Goal: Task Accomplishment & Management: Manage account settings

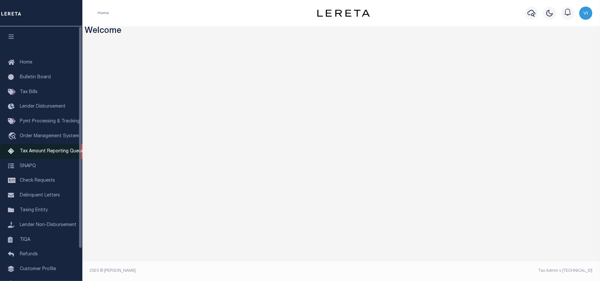
click at [28, 155] on link "Tax Amount Reporting Queue" at bounding box center [41, 151] width 82 height 15
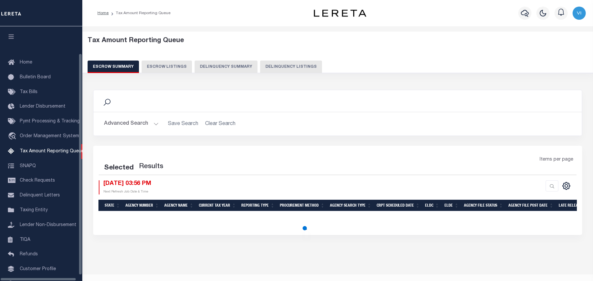
select select "100"
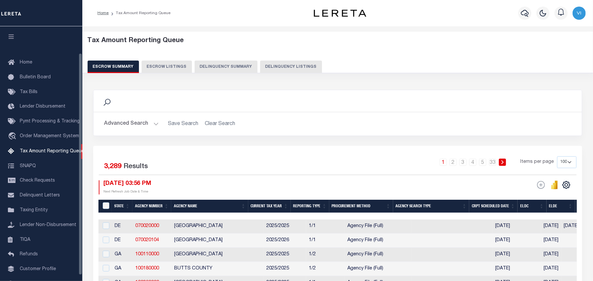
scroll to position [31, 0]
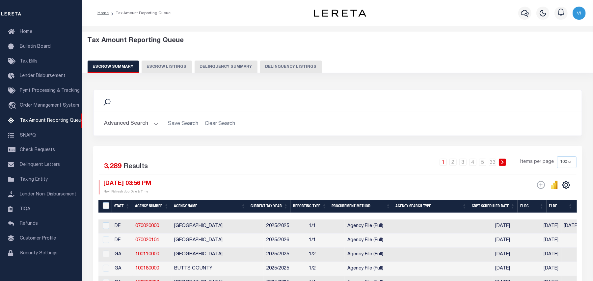
click at [283, 67] on button "Delinquency Listings" at bounding box center [291, 67] width 62 height 13
select select "MA"
select select "100"
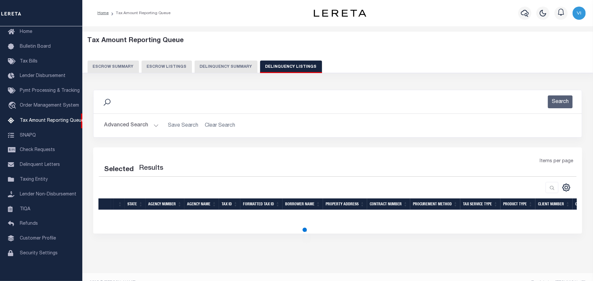
click at [116, 128] on button "Advanced Search" at bounding box center [131, 125] width 55 height 13
select select "100"
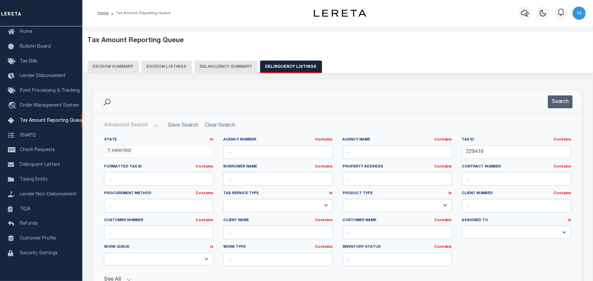
click at [121, 152] on li "1 selected" at bounding box center [119, 151] width 26 height 7
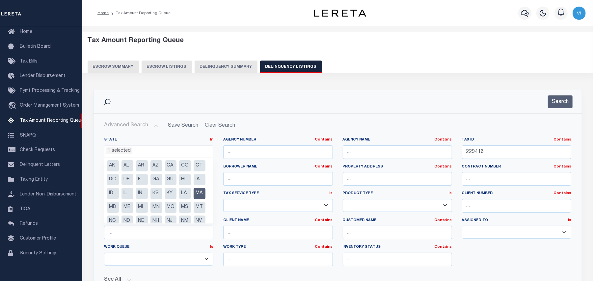
click at [194, 199] on li "MA" at bounding box center [200, 193] width 12 height 11
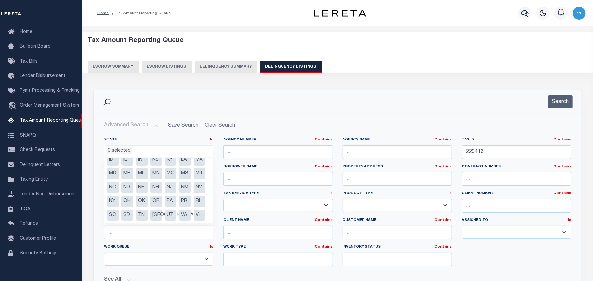
scroll to position [57, 0]
click at [151, 192] on li "OR" at bounding box center [157, 187] width 12 height 11
select select "OR"
click at [297, 121] on h2 "Advanced Search Save Search Clear Search tblassign_wrapper_dynamictable_____Def…" at bounding box center [338, 125] width 478 height 13
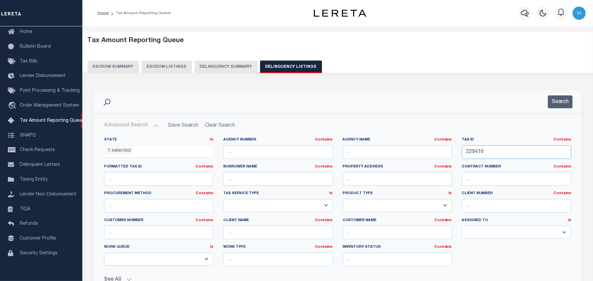
click at [487, 153] on input "229416" at bounding box center [516, 153] width 109 height 14
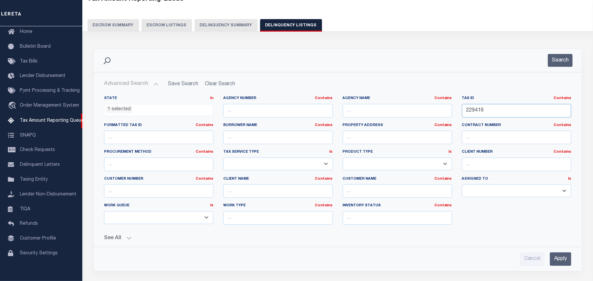
scroll to position [44, 0]
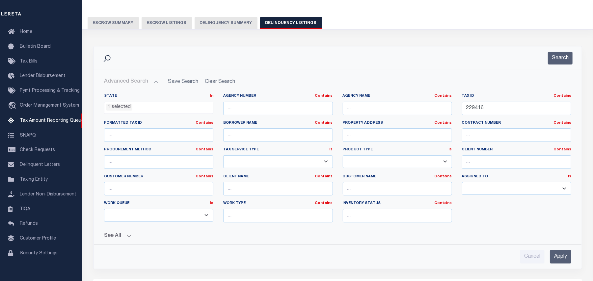
click at [565, 257] on input "Apply" at bounding box center [560, 257] width 21 height 14
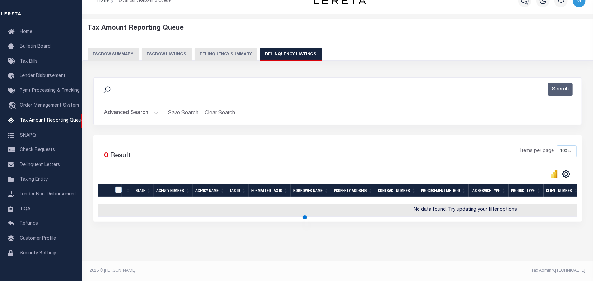
scroll to position [18, 0]
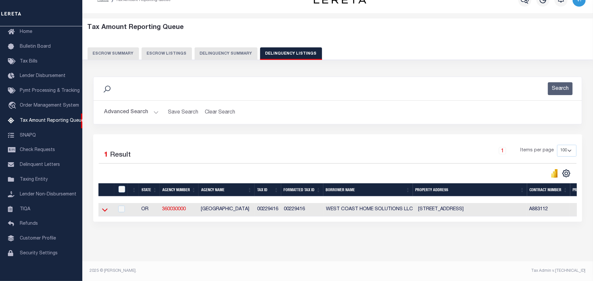
click at [102, 207] on icon at bounding box center [105, 209] width 6 height 7
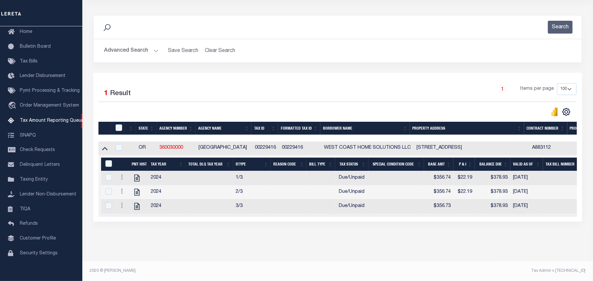
scroll to position [82, 0]
click at [174, 235] on div "Data sync process is currently running, you may face some response delays. Sear…" at bounding box center [338, 125] width 498 height 233
click at [138, 177] on icon at bounding box center [136, 178] width 5 height 7
checkbox input "true"
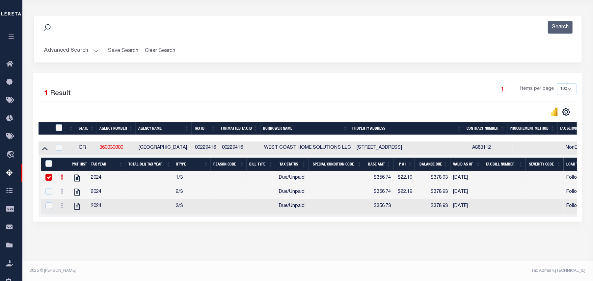
click at [82, 48] on button "Advanced Search" at bounding box center [71, 50] width 55 height 13
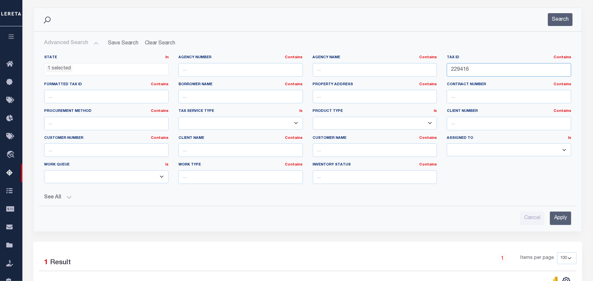
click at [480, 71] on input "229416" at bounding box center [509, 70] width 124 height 14
paste input "379350243200"
type input "379350243200"
click at [58, 71] on li "1 selected" at bounding box center [59, 68] width 26 height 7
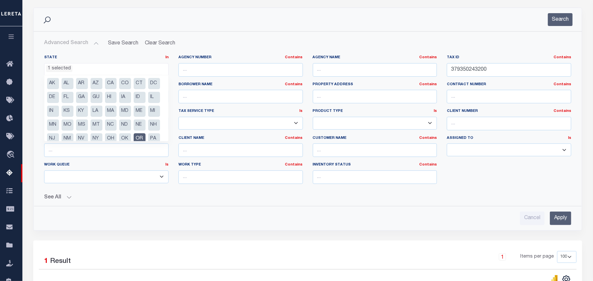
scroll to position [33, 0]
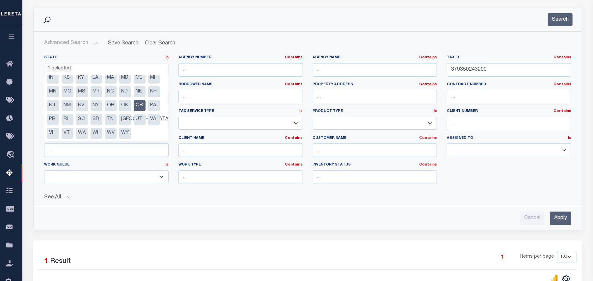
click at [134, 111] on li "OR" at bounding box center [140, 105] width 12 height 11
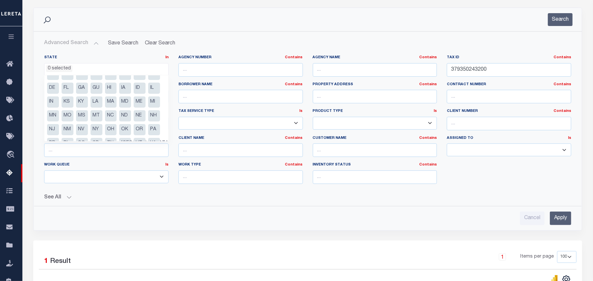
scroll to position [0, 0]
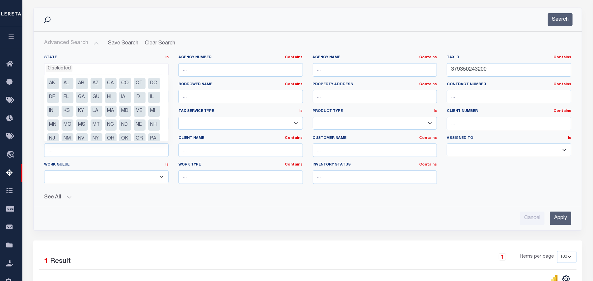
click at [105, 131] on li "NC" at bounding box center [111, 125] width 12 height 11
select select "NC"
click at [186, 209] on div "Cancel Apply" at bounding box center [308, 215] width 538 height 19
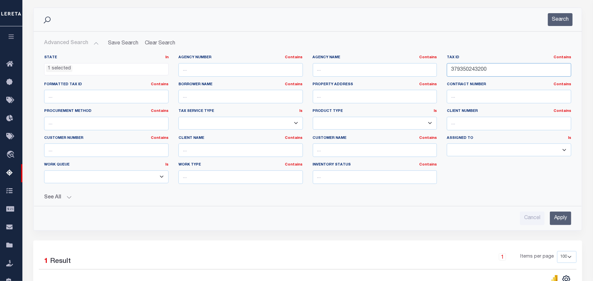
click at [500, 70] on input "379350243200" at bounding box center [509, 70] width 124 height 14
click at [560, 219] on input "Apply" at bounding box center [560, 219] width 21 height 14
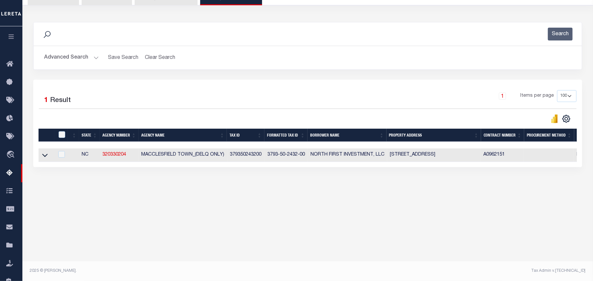
scroll to position [68, 0]
click at [70, 215] on div "Tax Amount Reporting Queue Escrow Summary Escrow Listings" at bounding box center [307, 93] width 571 height 268
click at [45, 159] on icon at bounding box center [45, 155] width 6 height 7
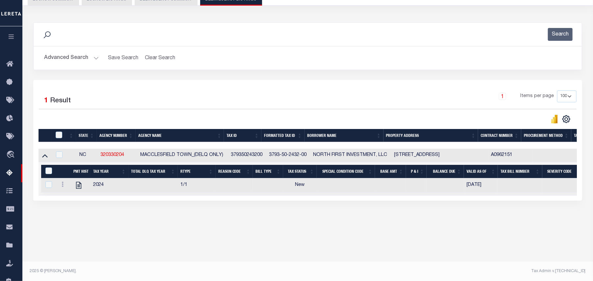
click at [165, 254] on div "Tax Amount Reporting Queue Escrow Summary Escrow Listings" at bounding box center [307, 109] width 571 height 301
click at [78, 189] on icon "" at bounding box center [78, 185] width 5 height 7
checkbox input "true"
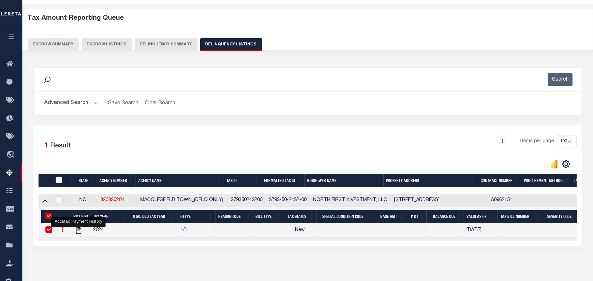
scroll to position [0, 0]
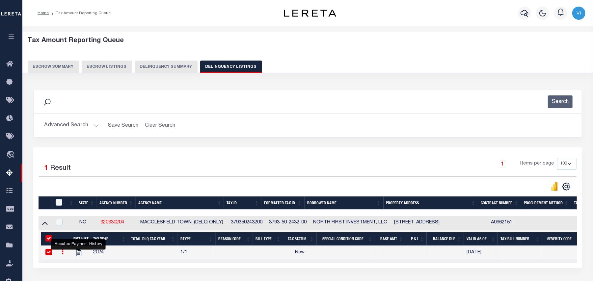
click at [85, 123] on button "Advanced Search" at bounding box center [71, 125] width 55 height 13
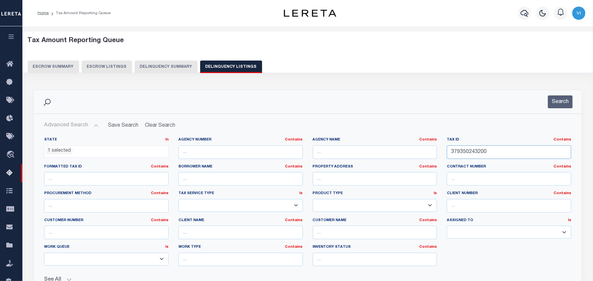
click at [492, 152] on input "379350243200" at bounding box center [509, 153] width 124 height 14
paste input "70746"
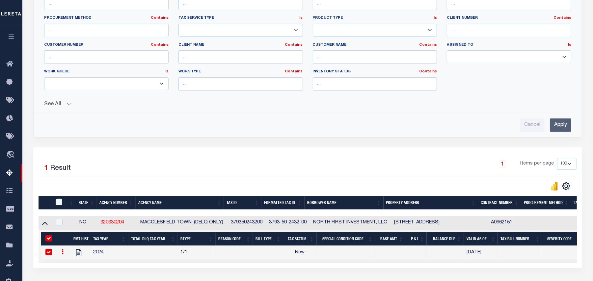
type input "70746"
click at [563, 132] on input "Apply" at bounding box center [560, 126] width 21 height 14
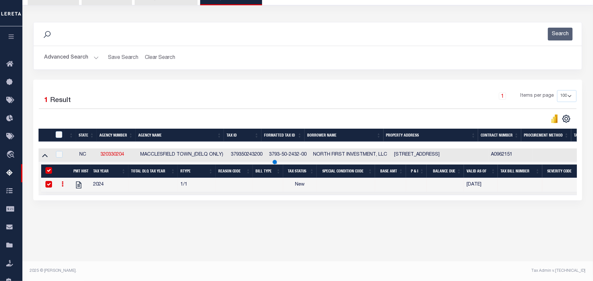
scroll to position [68, 0]
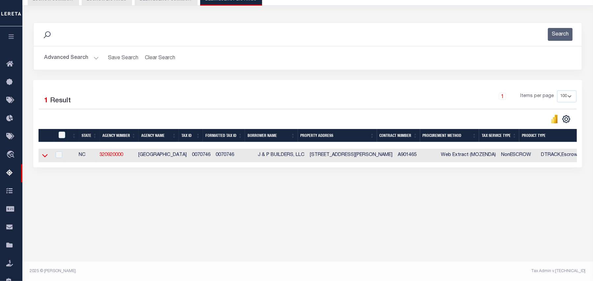
click at [44, 158] on icon at bounding box center [45, 155] width 6 height 7
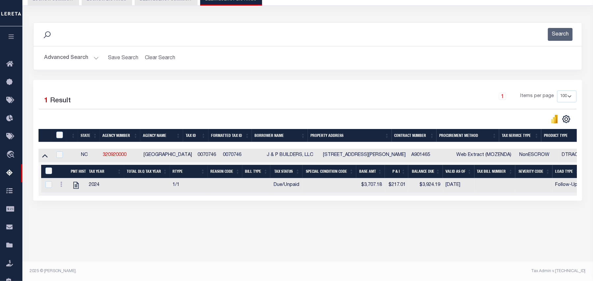
click at [186, 240] on div "Tax Amount Reporting Queue Escrow Summary Escrow Listings In" at bounding box center [307, 102] width 567 height 275
click at [79, 190] on icon "" at bounding box center [76, 185] width 9 height 9
checkbox input "true"
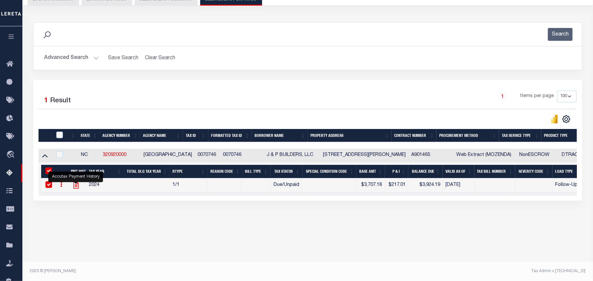
click at [75, 190] on icon "" at bounding box center [76, 185] width 9 height 9
checkbox input "false"
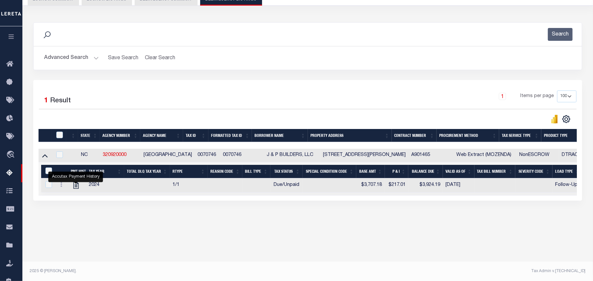
scroll to position [0, 0]
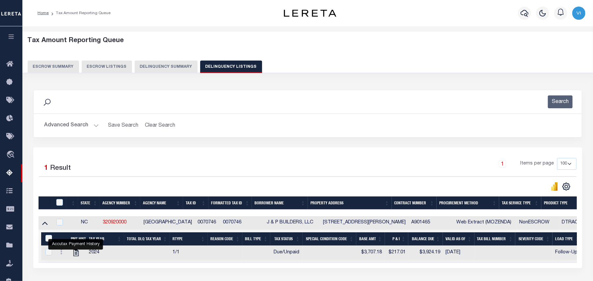
click at [78, 123] on button "Advanced Search" at bounding box center [71, 125] width 55 height 13
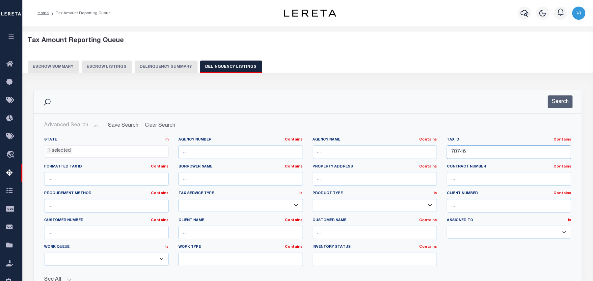
click at [484, 153] on input "70746" at bounding box center [509, 153] width 124 height 14
paste input "1312"
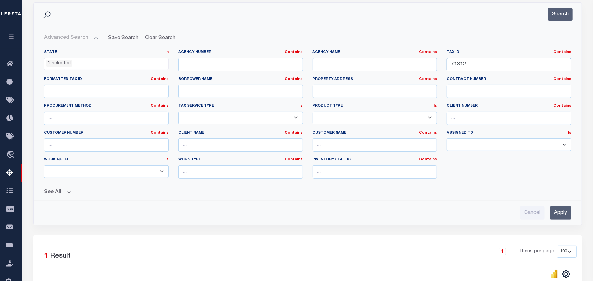
type input "71312"
click at [557, 216] on input "Apply" at bounding box center [560, 213] width 21 height 14
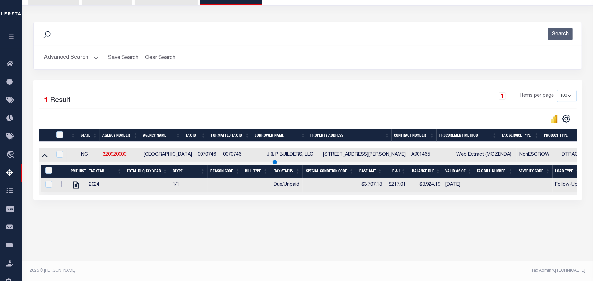
scroll to position [68, 0]
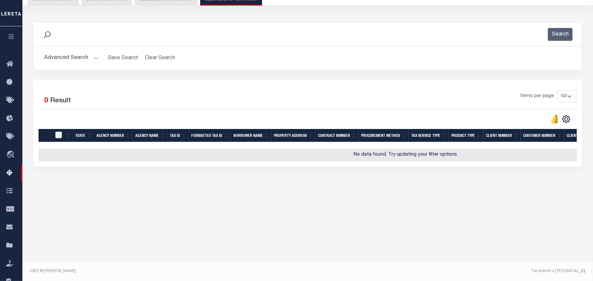
click at [64, 57] on button "Advanced Search" at bounding box center [71, 58] width 55 height 13
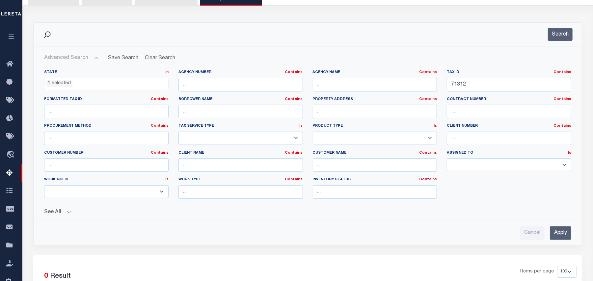
click at [69, 83] on li "1 selected" at bounding box center [59, 83] width 26 height 7
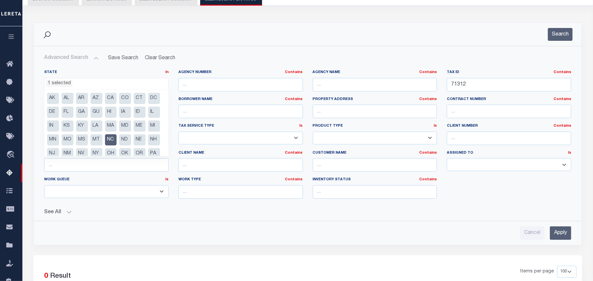
click at [105, 146] on li "NC" at bounding box center [111, 139] width 12 height 11
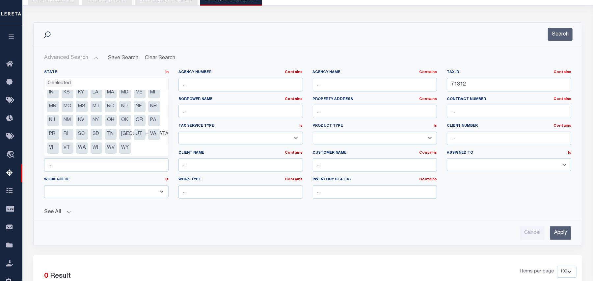
scroll to position [47, 0]
click at [148, 137] on li "VA" at bounding box center [154, 134] width 12 height 11
select select "VA"
click at [148, 137] on li "VA" at bounding box center [154, 134] width 12 height 11
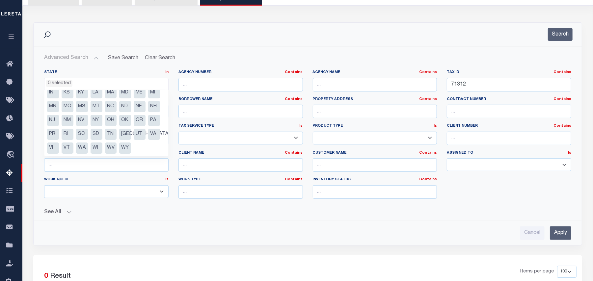
select select "VA"
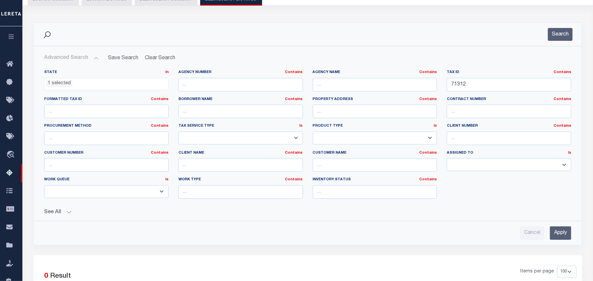
click at [231, 223] on div "Cancel Apply" at bounding box center [308, 230] width 538 height 19
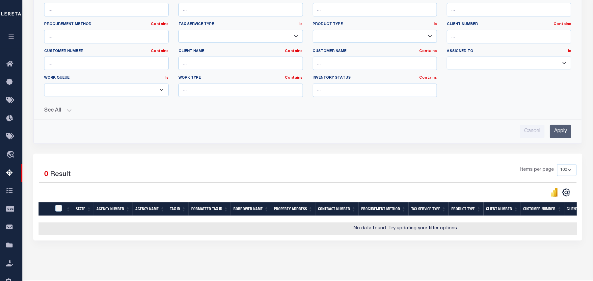
scroll to position [195, 0]
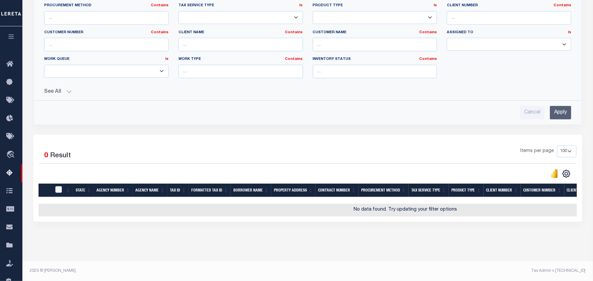
click at [561, 115] on div "Advanced Search Save Search Clear Search tblassign_wrapper_dynamictable_____Def…" at bounding box center [308, 25] width 548 height 199
click at [557, 107] on input "Apply" at bounding box center [560, 113] width 21 height 14
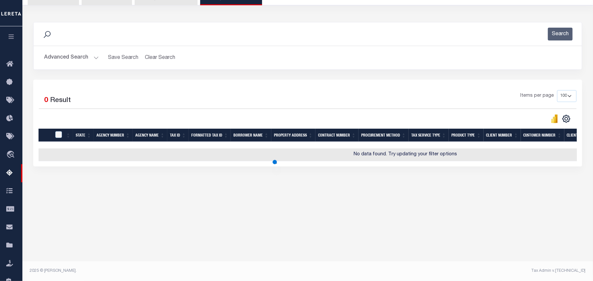
scroll to position [68, 0]
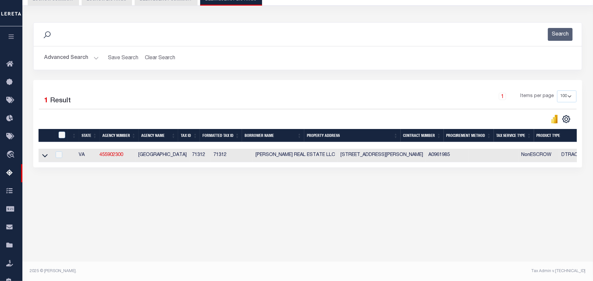
drag, startPoint x: 45, startPoint y: 160, endPoint x: 314, endPoint y: 2, distance: 311.6
click at [45, 159] on icon at bounding box center [45, 155] width 6 height 7
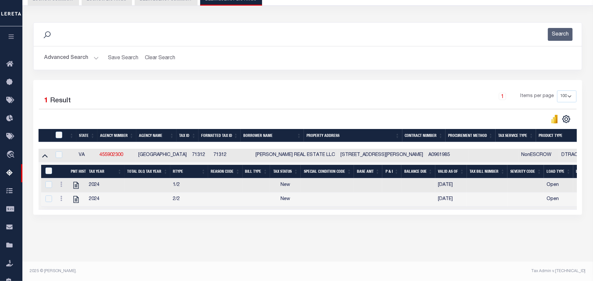
drag, startPoint x: 113, startPoint y: 259, endPoint x: 106, endPoint y: 246, distance: 14.9
click at [114, 255] on div "Tax Amount Reporting Queue Escrow Summary Escrow Listings In" at bounding box center [307, 109] width 567 height 289
click at [75, 204] on icon "" at bounding box center [76, 199] width 9 height 9
checkbox input "true"
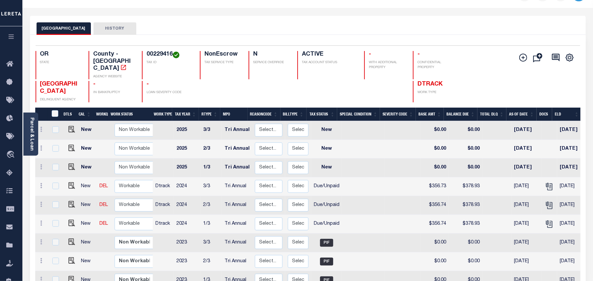
scroll to position [44, 0]
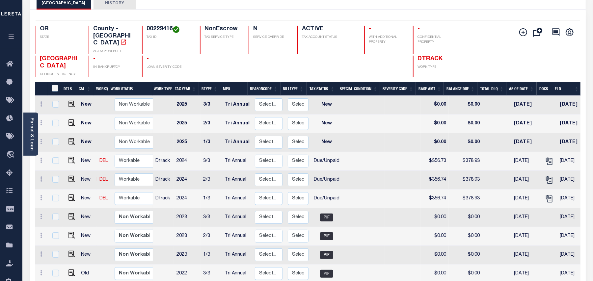
click at [151, 32] on h4 "00229416" at bounding box center [169, 29] width 45 height 7
copy h4 "00229416"
click at [545, 157] on icon "" at bounding box center [549, 161] width 9 height 9
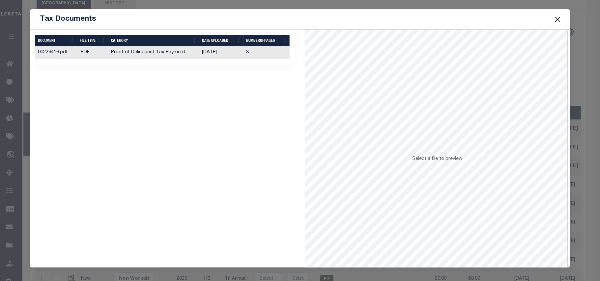
click at [210, 59] on div "DOCUMENT FILE TYPE CATEGORY Date Uploaded NumberOfPages 00229416.pdf .PDF Proof…" at bounding box center [162, 52] width 254 height 13
click at [205, 58] on td "06/23/2025" at bounding box center [221, 52] width 44 height 13
click at [559, 19] on button "Close" at bounding box center [557, 19] width 9 height 9
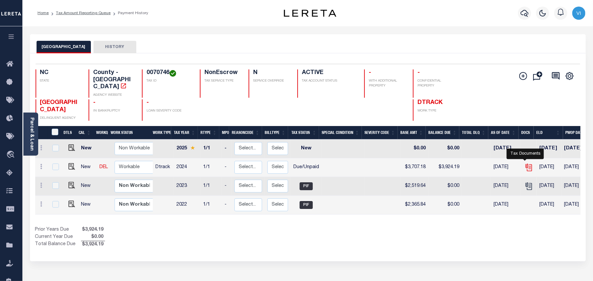
click at [526, 163] on icon "" at bounding box center [529, 167] width 9 height 9
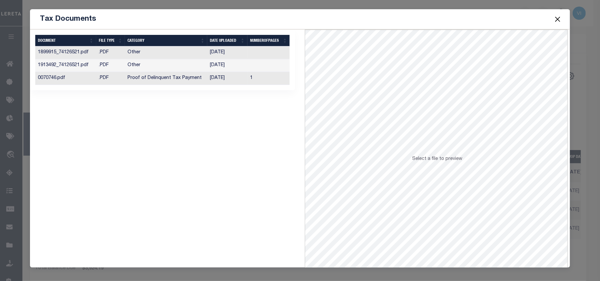
click at [194, 80] on td "Proof of Delinquent Tax Payment" at bounding box center [166, 78] width 82 height 13
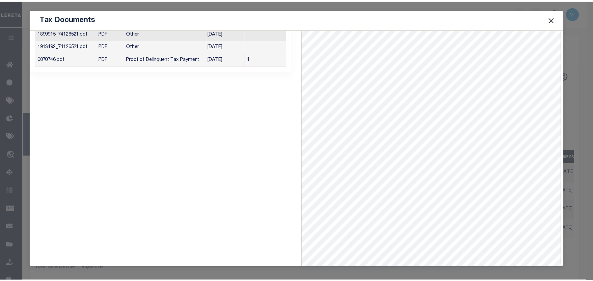
scroll to position [28, 0]
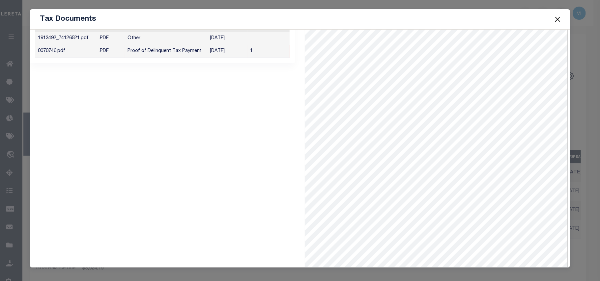
click at [558, 20] on button "Close" at bounding box center [557, 19] width 9 height 9
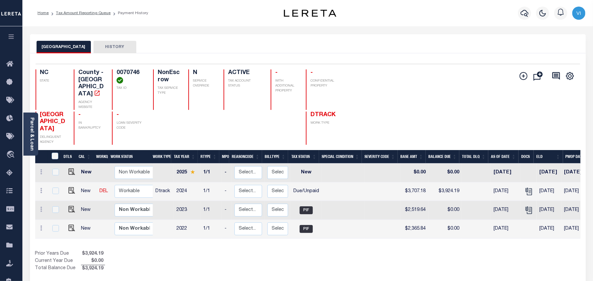
click at [124, 74] on h4 "0070746" at bounding box center [131, 76] width 29 height 14
copy h4 "0070746"
click at [72, 187] on img "" at bounding box center [72, 190] width 7 height 7
checkbox input "true"
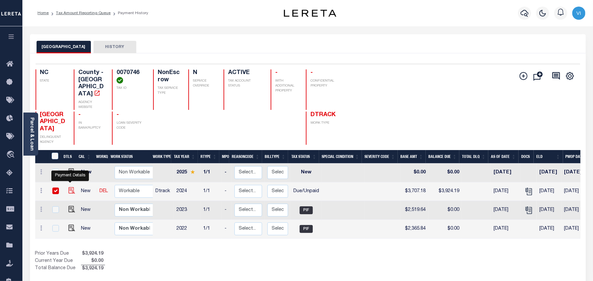
checkbox input "true"
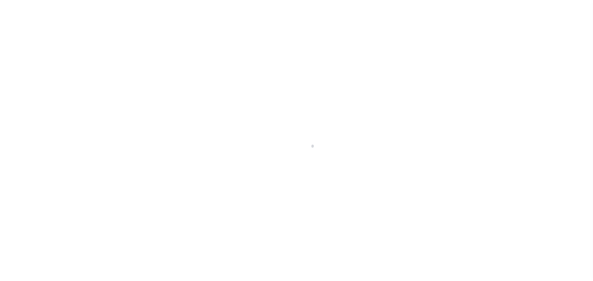
checkbox input "false"
type input "[DATE]"
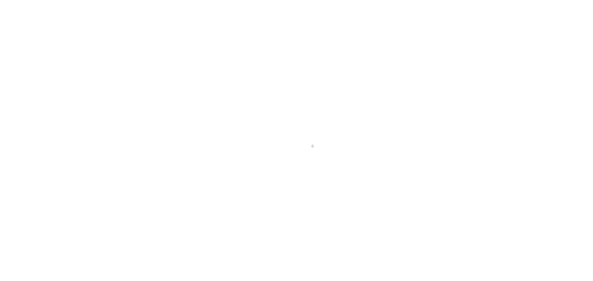
type input "[DATE]"
select select "DUE"
type input "$3,707.18"
type input "$217.01"
type input "$3,924.19"
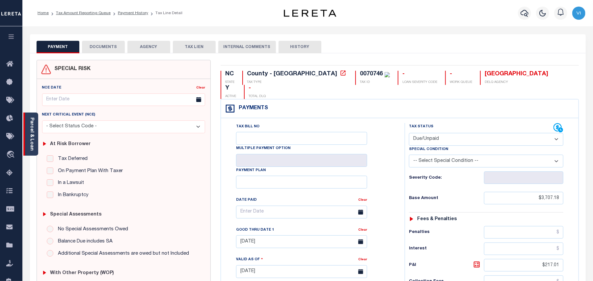
click at [33, 134] on link "Parcel & Loan" at bounding box center [31, 134] width 5 height 33
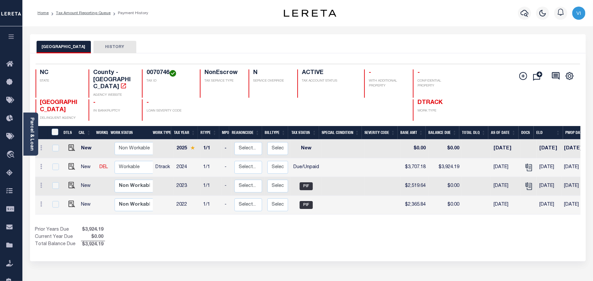
click at [147, 74] on h4 "0070746" at bounding box center [169, 72] width 45 height 7
copy h4 "0070746"
click at [156, 75] on h4 "0070746" at bounding box center [169, 72] width 45 height 7
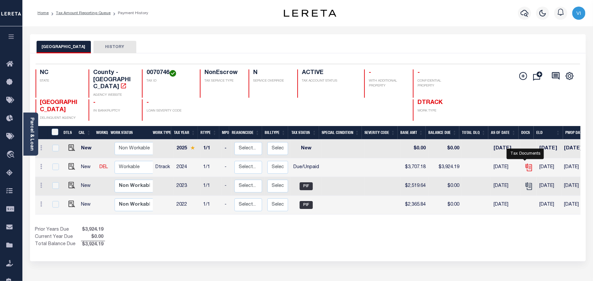
click at [526, 164] on icon "" at bounding box center [529, 167] width 9 height 9
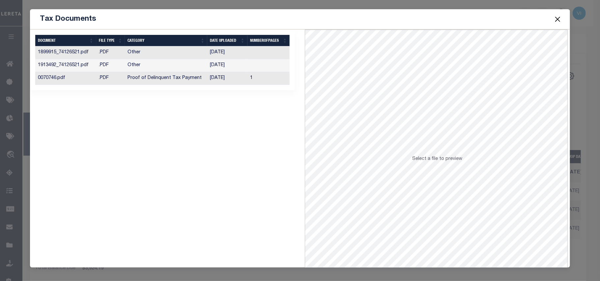
click at [230, 81] on td "06/19/2025" at bounding box center [227, 78] width 40 height 13
click at [555, 15] on button "Close" at bounding box center [557, 19] width 9 height 9
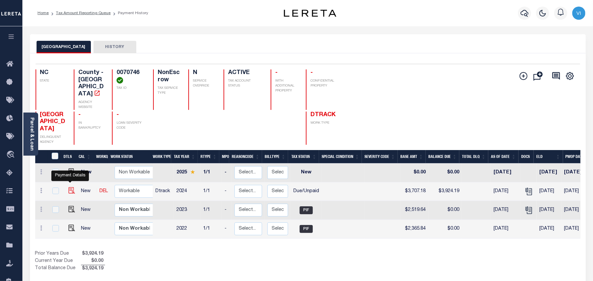
click at [72, 187] on img "" at bounding box center [72, 190] width 7 height 7
checkbox input "true"
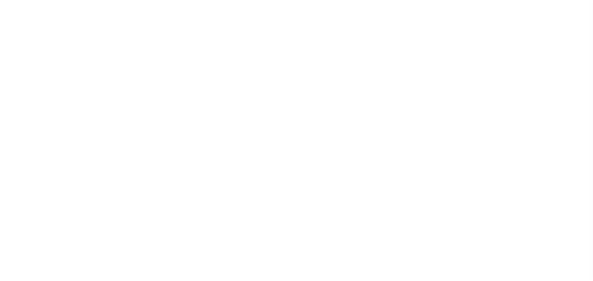
select select "DUE"
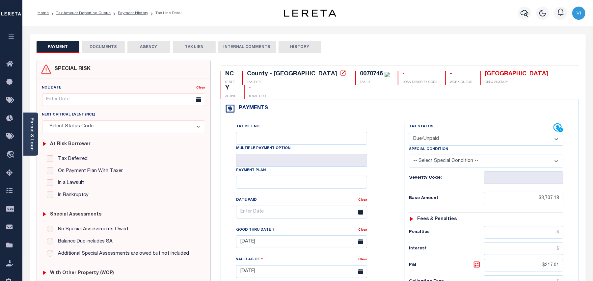
click at [96, 53] on button "DOCUMENTS" at bounding box center [103, 47] width 43 height 13
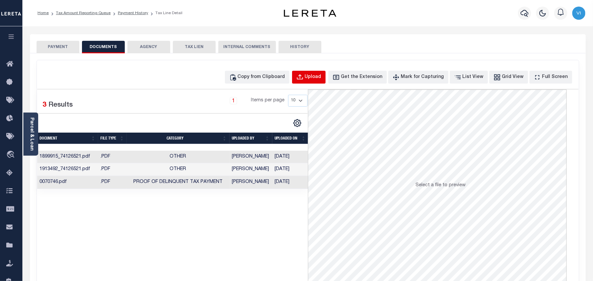
click at [319, 79] on div "Upload" at bounding box center [313, 77] width 16 height 7
select select "POP"
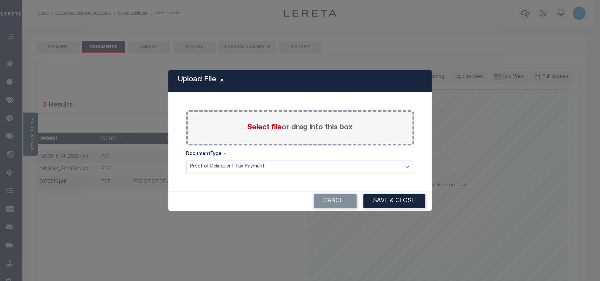
click at [256, 136] on div "Select file or drag into this box" at bounding box center [300, 127] width 228 height 35
click at [255, 131] on span "Select file" at bounding box center [264, 127] width 35 height 7
click at [0, 0] on input "Select file or drag into this box" at bounding box center [0, 0] width 0 height 0
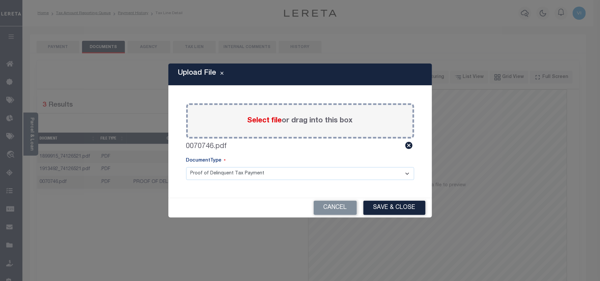
drag, startPoint x: 212, startPoint y: 173, endPoint x: 215, endPoint y: 179, distance: 7.0
click at [212, 173] on select "Proof of Delinquent Tax Payment" at bounding box center [300, 173] width 228 height 13
click at [186, 167] on select "Proof of Delinquent Tax Payment" at bounding box center [300, 173] width 228 height 13
click at [364, 205] on button "Save & Close" at bounding box center [394, 208] width 62 height 14
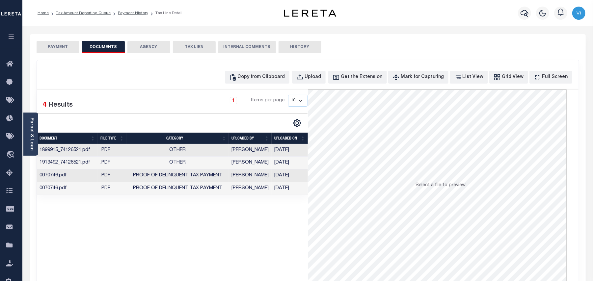
click at [37, 46] on button "PAYMENT" at bounding box center [58, 47] width 43 height 13
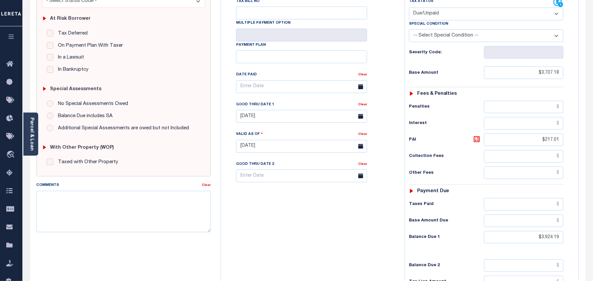
scroll to position [206, 0]
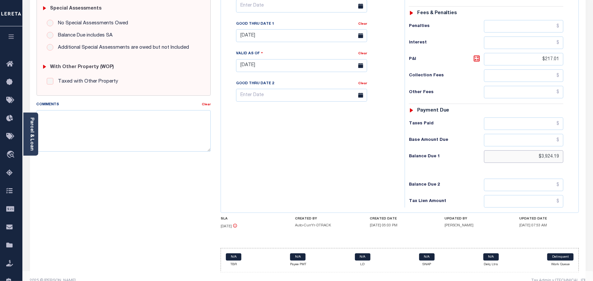
click at [546, 151] on input "$3,924.19" at bounding box center [523, 157] width 79 height 13
paste input "4,183.30"
type input "$4,183.30"
type input "[DATE]"
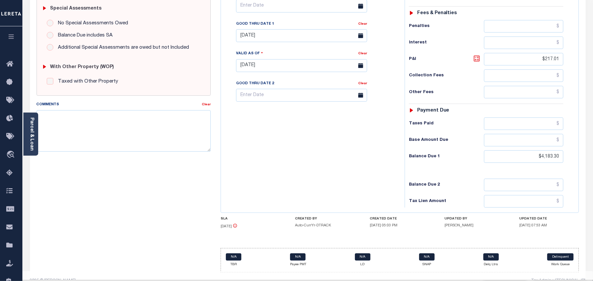
click at [477, 55] on icon at bounding box center [477, 59] width 8 height 8
type input "$476.12"
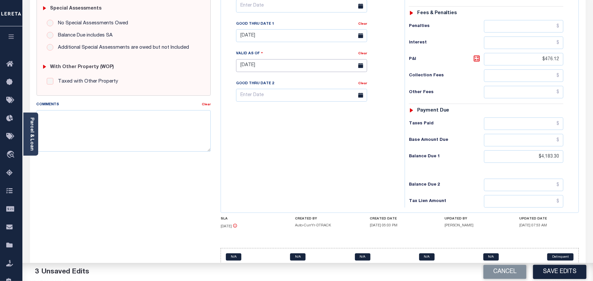
click at [253, 59] on input "[DATE]" at bounding box center [301, 65] width 131 height 13
click at [368, 181] on div "Tax Bill No Multiple Payment Option Payment Plan Clear" at bounding box center [311, 62] width 177 height 291
click at [254, 31] on body "Home Tax Amount Reporting Queue Payment History Tax Line Detail Profile" at bounding box center [296, 42] width 593 height 497
click at [245, 126] on span "31" at bounding box center [243, 126] width 13 height 13
type input "08/31/2025"
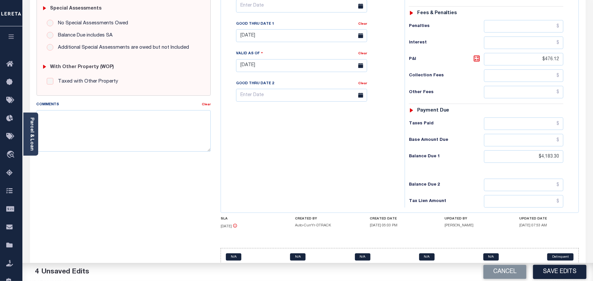
click at [259, 151] on div "Tax Bill No Multiple Payment Option Payment Plan Clear" at bounding box center [311, 62] width 177 height 291
click at [557, 274] on button "Save Edits" at bounding box center [559, 272] width 53 height 14
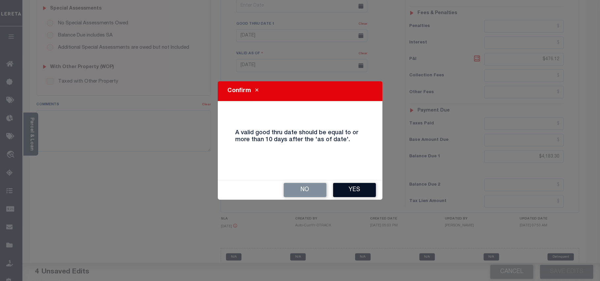
click at [352, 196] on button "Yes" at bounding box center [354, 190] width 43 height 14
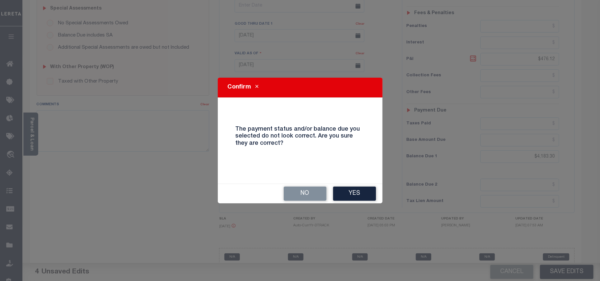
drag, startPoint x: 348, startPoint y: 197, endPoint x: 352, endPoint y: 200, distance: 4.9
click at [352, 200] on button "Yes" at bounding box center [354, 194] width 43 height 14
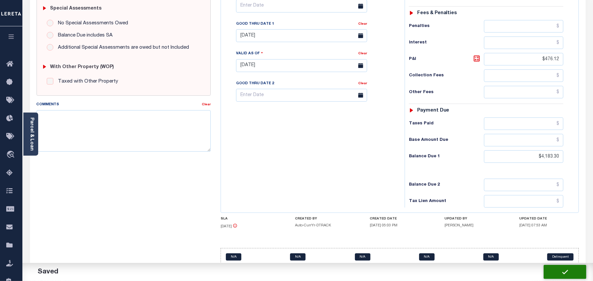
checkbox input "false"
type input "$3,707.18"
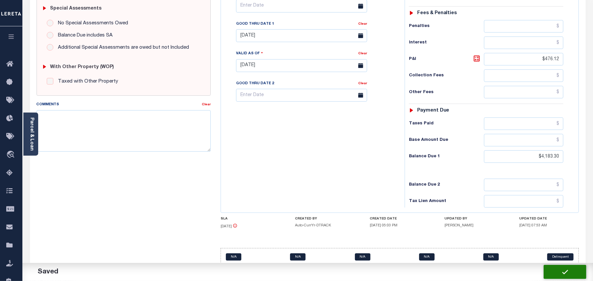
type input "$476.12"
type input "$4,183.3"
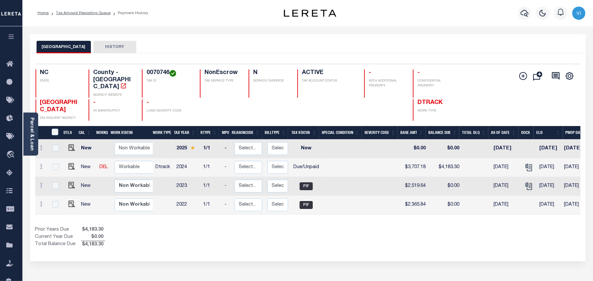
click at [349, 247] on div "Selected 4 Results 1 Items per page 25 50 100 NC STATE 0070746" at bounding box center [308, 157] width 556 height 208
click at [32, 144] on link "Parcel & Loan" at bounding box center [31, 134] width 5 height 33
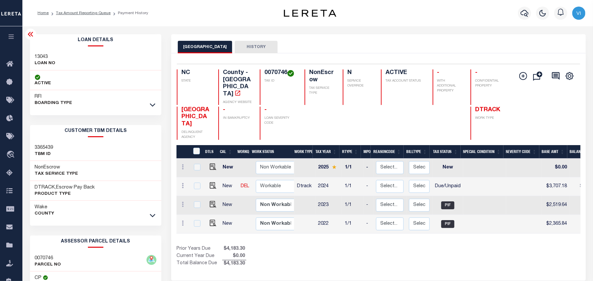
click at [37, 59] on h3 "13043" at bounding box center [45, 57] width 21 height 7
copy h3 "13043"
click at [265, 76] on h4 "0070746" at bounding box center [280, 72] width 32 height 7
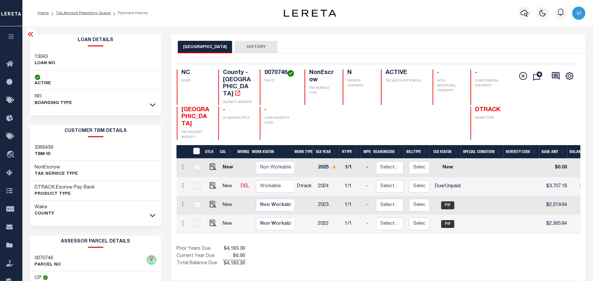
copy h4 "0070746"
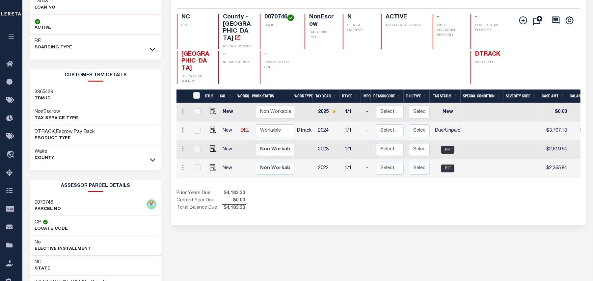
scroll to position [127, 0]
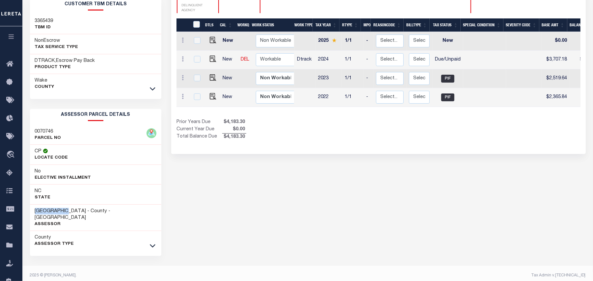
drag, startPoint x: 71, startPoint y: 212, endPoint x: 31, endPoint y: 212, distance: 40.5
click at [31, 212] on div "WAKE COUNTY - County - NC Assessor" at bounding box center [96, 218] width 132 height 27
copy h3 "WAKE COUNTY"
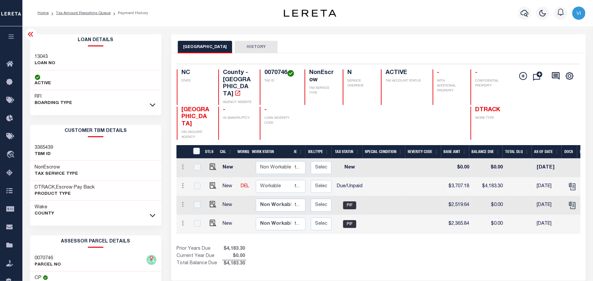
scroll to position [0, 100]
